Goal: Transaction & Acquisition: Purchase product/service

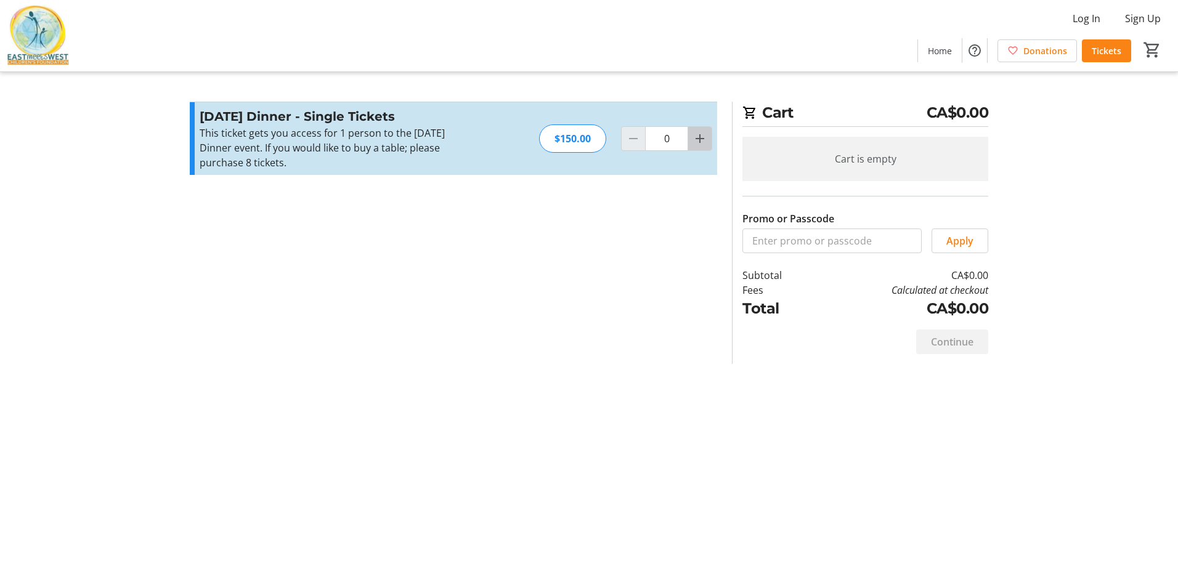
click at [705, 130] on span "Increment by one" at bounding box center [699, 138] width 23 height 23
type input "2"
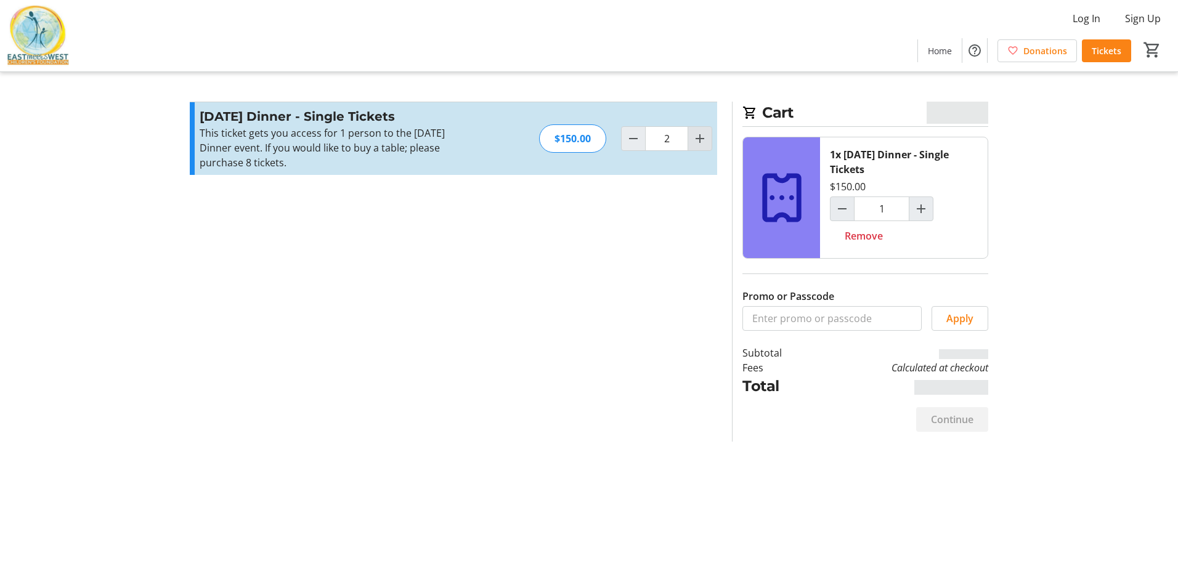
type input "2"
click at [705, 130] on span "Increment by one" at bounding box center [699, 138] width 23 height 23
type input "3"
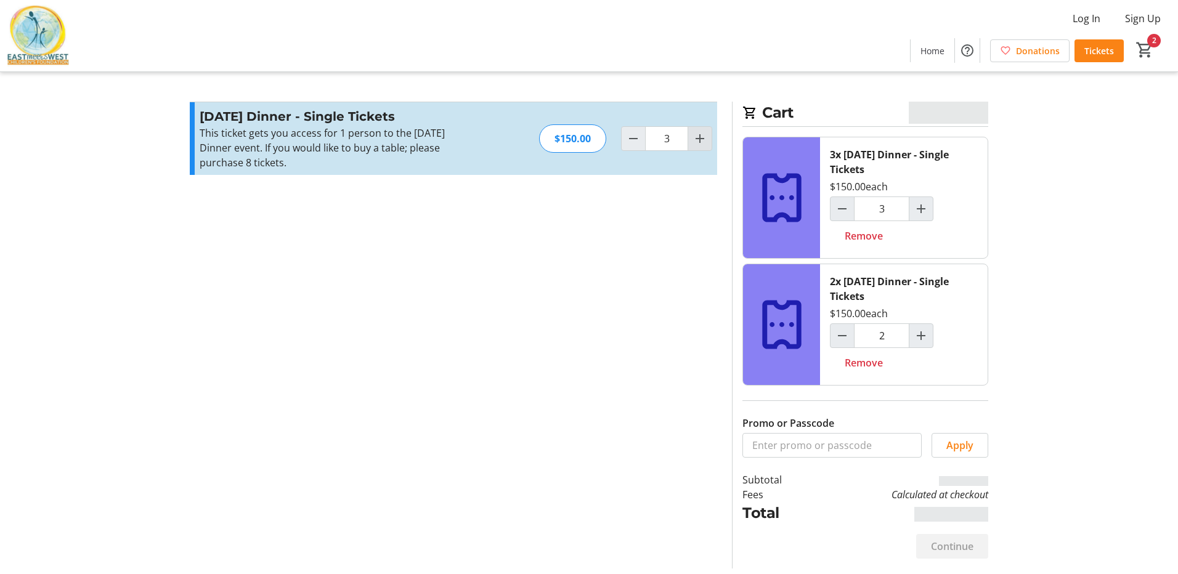
type input "3"
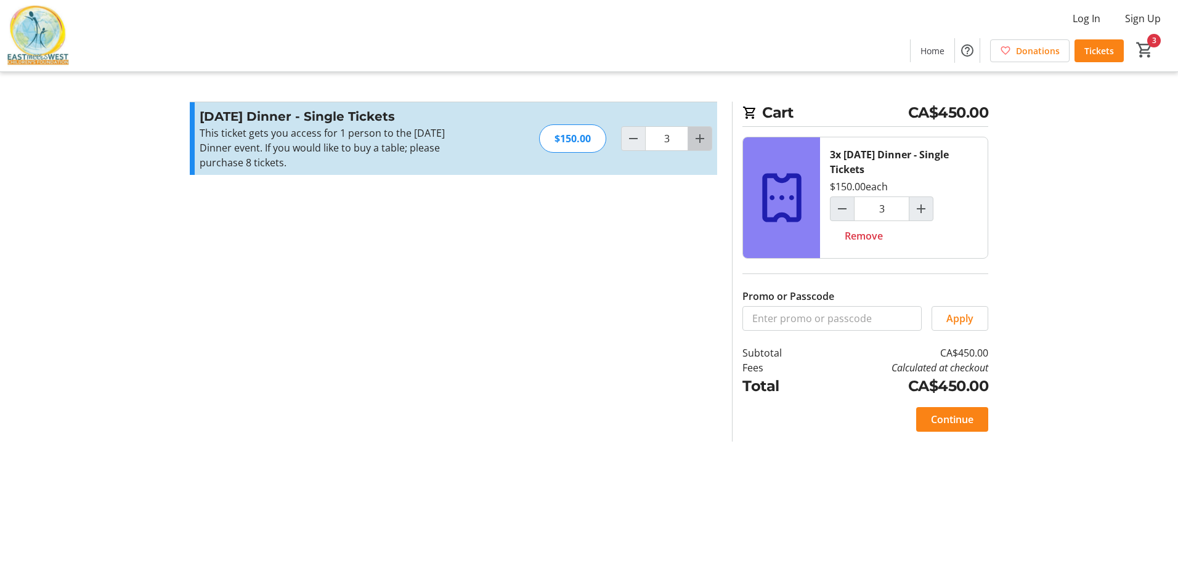
click at [704, 141] on mat-icon "Increment by one" at bounding box center [699, 138] width 15 height 15
type input "4"
